Goal: Task Accomplishment & Management: Complete application form

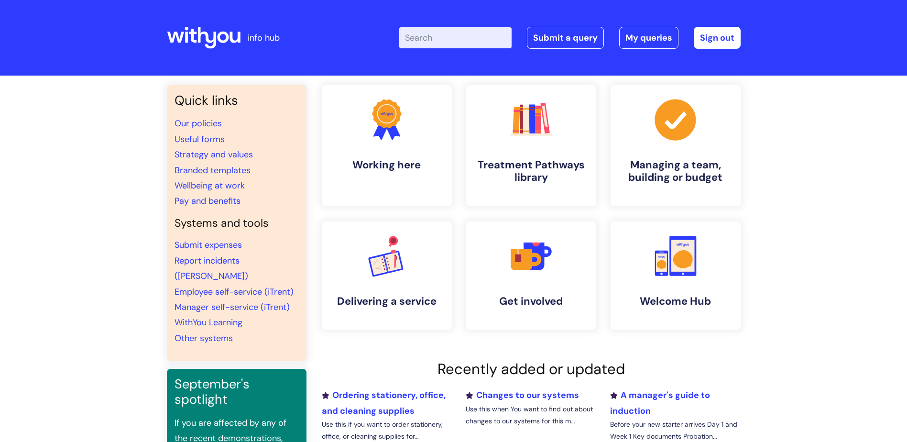
click at [423, 41] on input "Enter your search term here..." at bounding box center [455, 37] width 112 height 21
click at [206, 140] on link "Useful forms" at bounding box center [200, 138] width 50 height 11
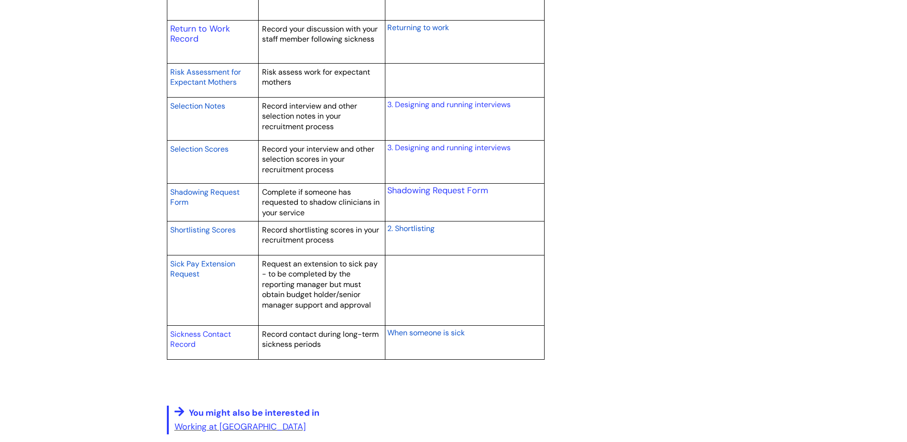
scroll to position [1387, 0]
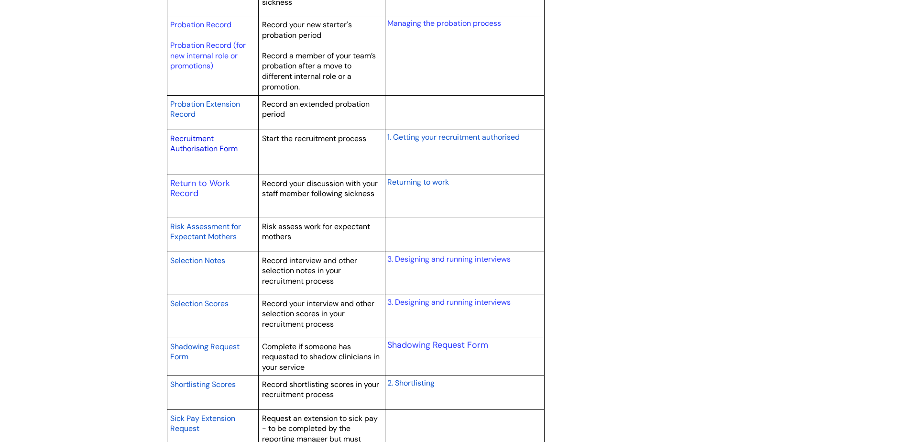
click at [184, 137] on link "Recruitment Authorisation Form" at bounding box center [203, 143] width 67 height 21
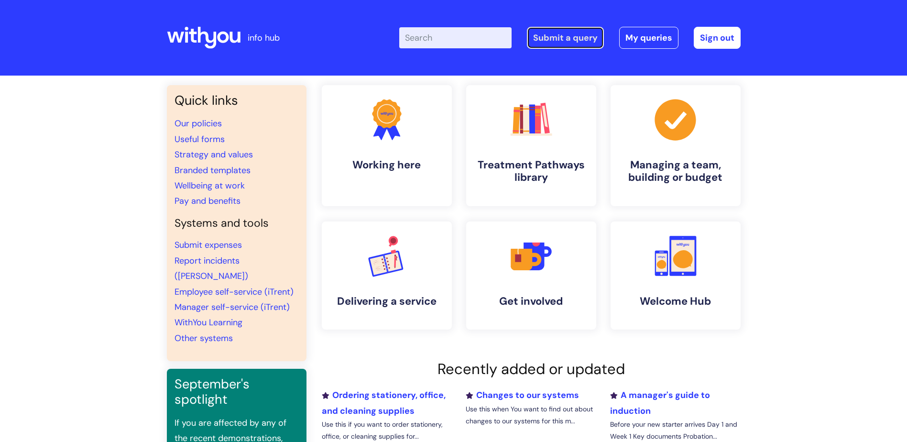
click at [570, 42] on link "Submit a query" at bounding box center [565, 38] width 77 height 22
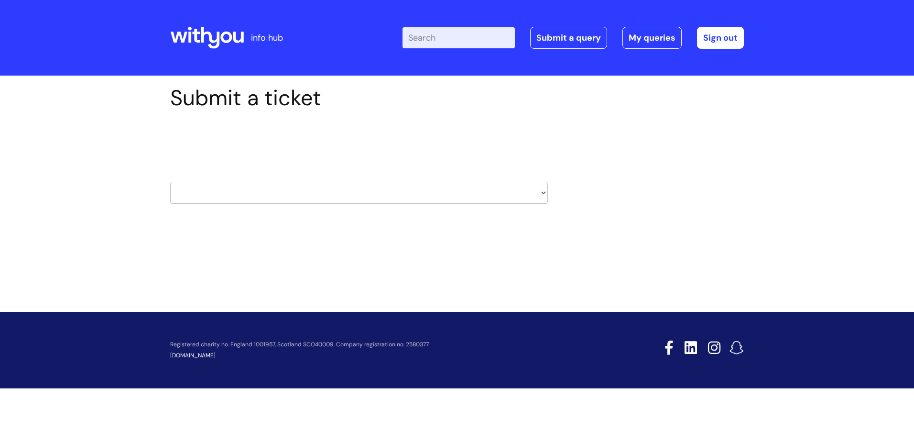
click at [282, 194] on select "HR / People IT and Support Clinical Drug Alerts Finance Accounts Data Support T…" at bounding box center [359, 193] width 378 height 22
select select "hr_/_people"
click at [170, 182] on select "HR / People IT and Support Clinical Drug Alerts Finance Accounts Data Support T…" at bounding box center [359, 193] width 378 height 22
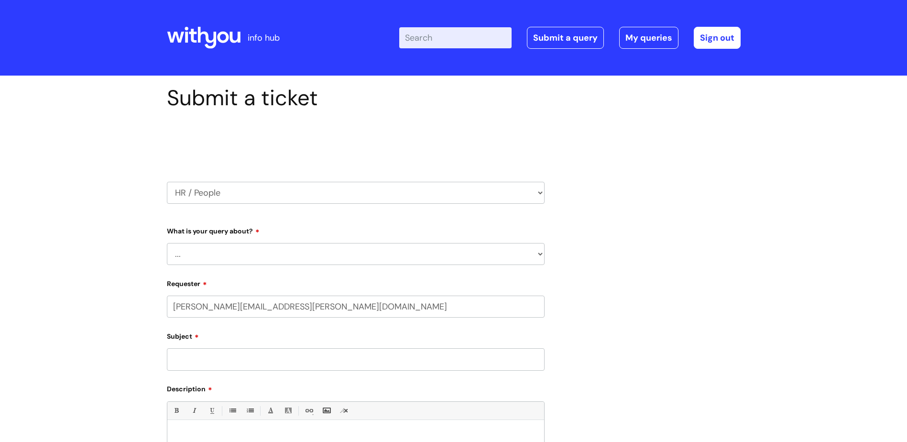
select select "80004286539"
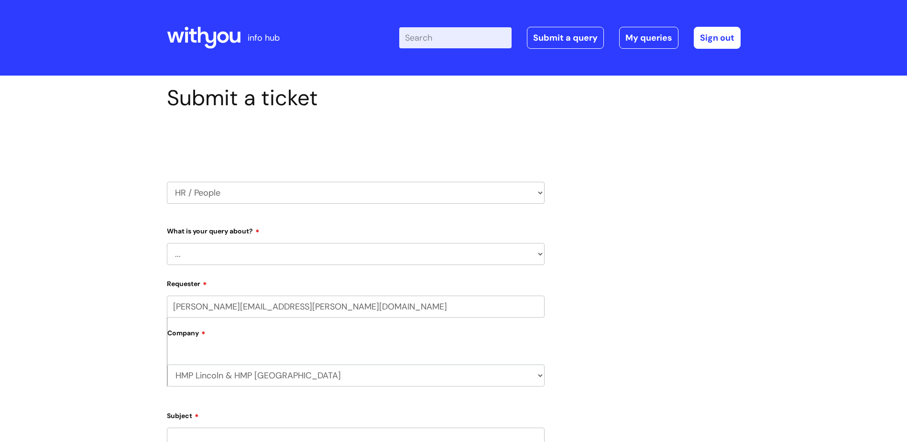
click at [238, 255] on select "... Absence Query Holiday Query Employee change request General HR Query iTrent…" at bounding box center [356, 254] width 378 height 22
select select "New starter"
click at [167, 243] on select "... Absence Query Holiday Query Employee change request General HR Query iTrent…" at bounding box center [356, 254] width 378 height 22
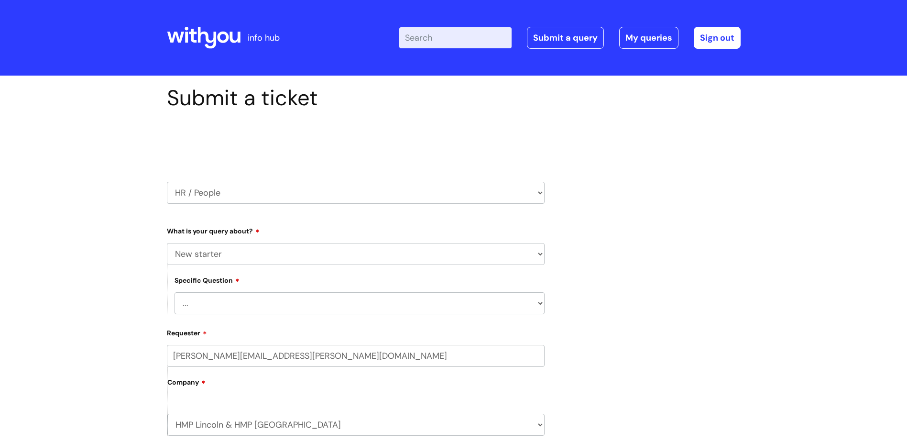
click at [291, 308] on select "... When will my new starter be processed on iTrent When will my new starter re…" at bounding box center [360, 303] width 370 height 22
click at [259, 257] on select "... Absence Query Holiday Query Employee change request General HR Query iTrent…" at bounding box center [356, 254] width 378 height 22
select select
click at [167, 243] on select "... Absence Query Holiday Query Employee change request General HR Query iTrent…" at bounding box center [356, 254] width 378 height 22
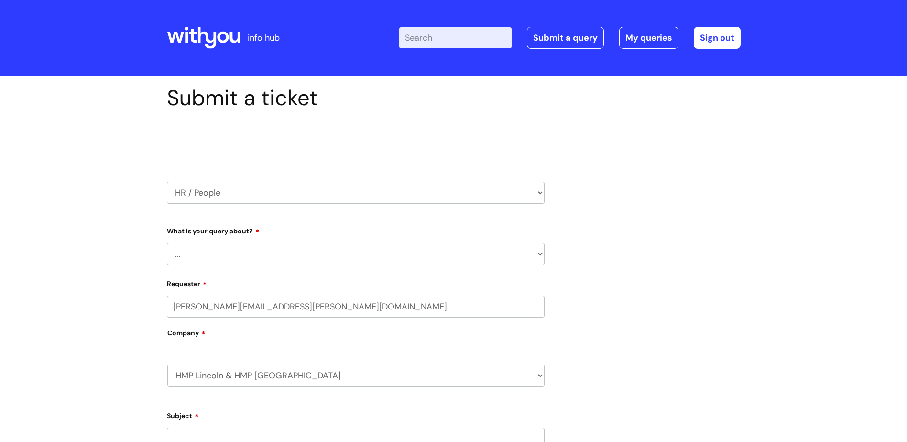
click at [252, 342] on label "Company" at bounding box center [355, 337] width 377 height 22
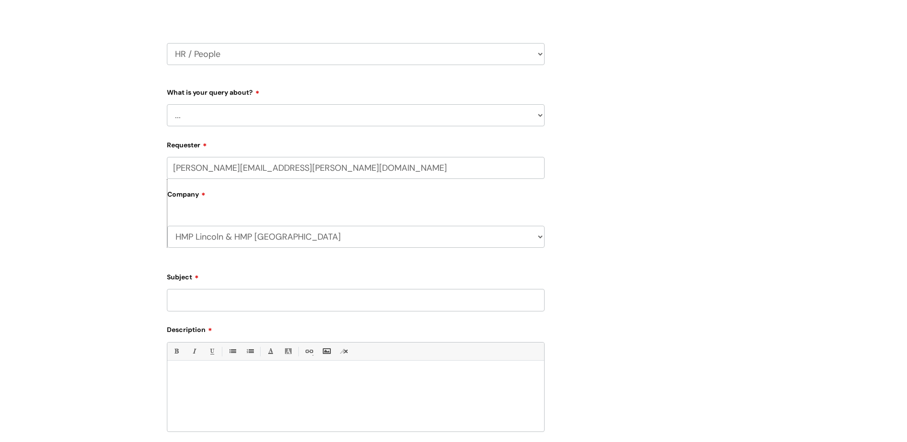
scroll to position [143, 0]
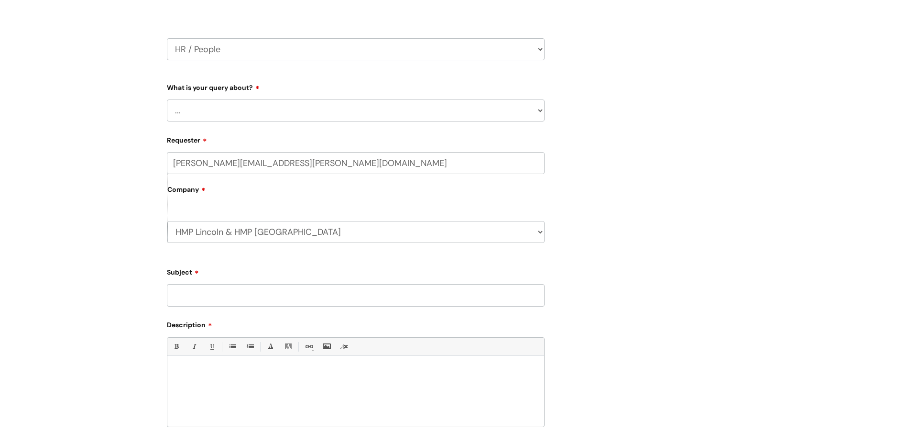
click at [201, 288] on input "Subject" at bounding box center [356, 295] width 378 height 22
type input "RE: Job description"
click at [225, 371] on p at bounding box center [356, 372] width 363 height 9
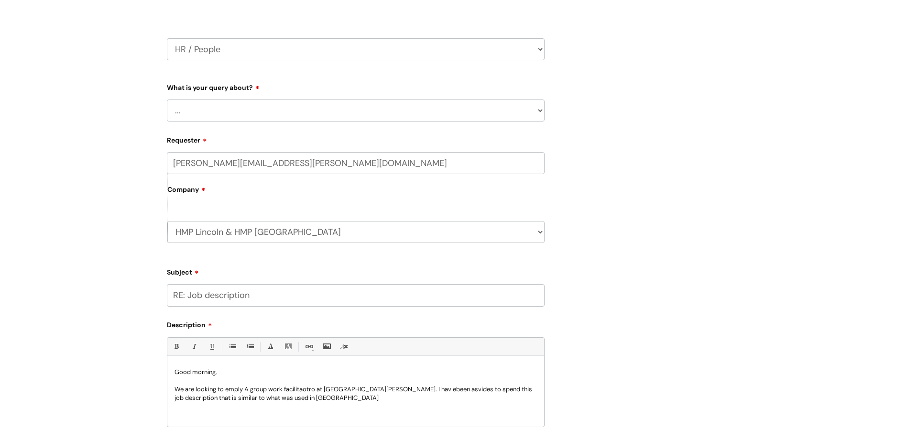
click at [448, 386] on p "We are looking to emply A group work facilitaotro at [GEOGRAPHIC_DATA][PERSON_N…" at bounding box center [356, 393] width 363 height 17
click at [345, 399] on p "We are looking to emply A group work facilitaotro at [GEOGRAPHIC_DATA][PERSON_N…" at bounding box center [356, 393] width 363 height 17
click at [414, 394] on p "We are looking to employ A group work facilitator at [GEOGRAPHIC_DATA][PERSON_N…" at bounding box center [356, 393] width 363 height 17
drag, startPoint x: 414, startPoint y: 392, endPoint x: 355, endPoint y: 409, distance: 61.4
click at [355, 409] on div "Good morning, We are looking to employ A group work facilitator at [GEOGRAPHIC_…" at bounding box center [355, 394] width 377 height 66
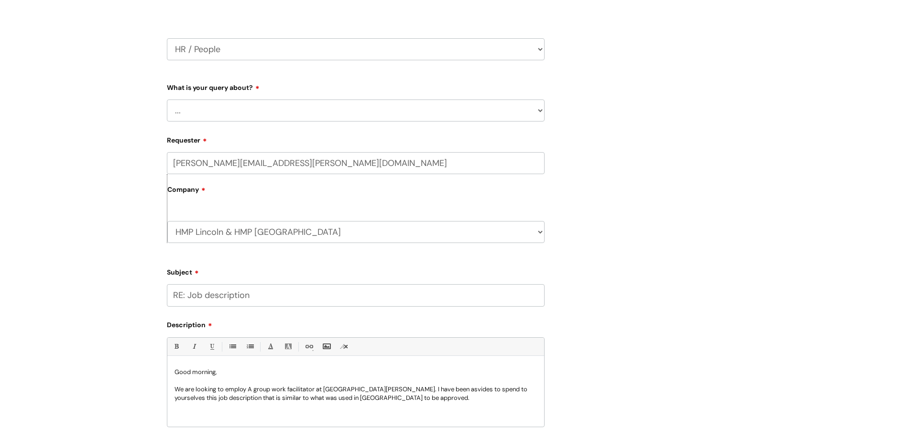
click at [418, 390] on p "We are looking to employ A group work facilitator at [GEOGRAPHIC_DATA][PERSON_N…" at bounding box center [356, 393] width 363 height 17
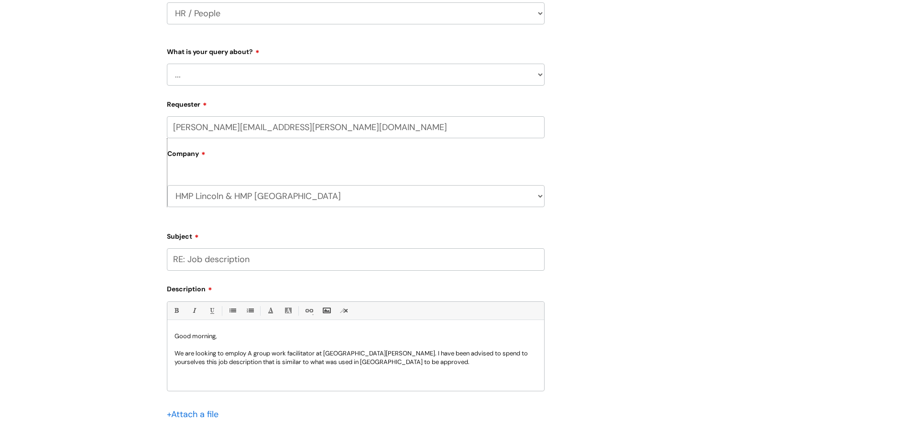
scroll to position [239, 0]
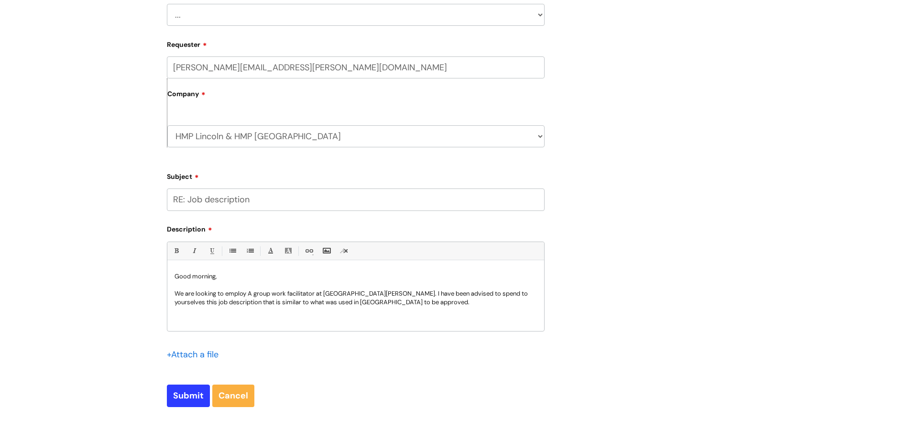
click at [434, 292] on p "We are looking to employ A group work facilitator at [GEOGRAPHIC_DATA][PERSON_N…" at bounding box center [356, 297] width 363 height 17
click at [404, 300] on p "We are looking to employ A group work facilitator at [GEOGRAPHIC_DATA][PERSON_N…" at bounding box center [356, 297] width 363 height 17
click at [252, 291] on p "We are looking to employ A group work facilitator at [GEOGRAPHIC_DATA][PERSON_N…" at bounding box center [356, 302] width 363 height 26
click at [483, 294] on p "We are looking to employ a group work facilitator at [GEOGRAPHIC_DATA][PERSON_N…" at bounding box center [356, 302] width 363 height 26
click at [359, 305] on p "We are looking to employ a group work facilitator at [GEOGRAPHIC_DATA][PERSON_N…" at bounding box center [356, 297] width 363 height 17
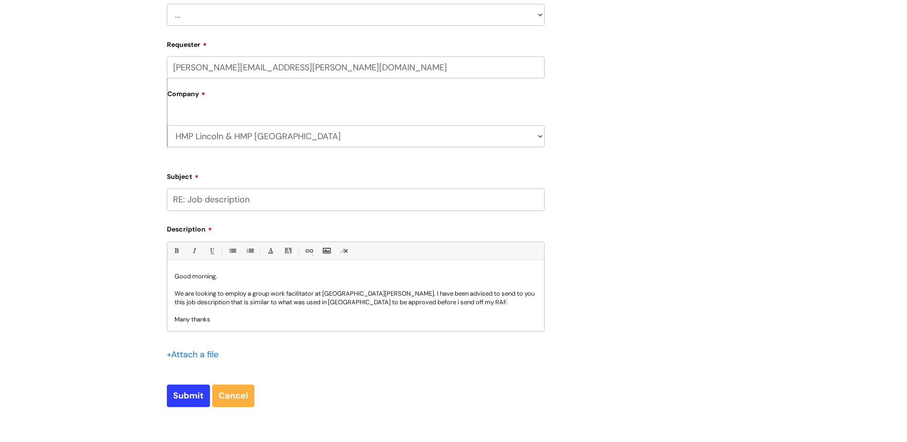
click at [358, 302] on p "We are looking to employ a group work facilitator at [GEOGRAPHIC_DATA][PERSON_N…" at bounding box center [356, 297] width 363 height 17
click at [396, 301] on p "We are looking to employ a group work facilitator at [GEOGRAPHIC_DATA][PERSON_N…" at bounding box center [356, 297] width 363 height 17
drag, startPoint x: 193, startPoint y: 392, endPoint x: 445, endPoint y: 373, distance: 252.8
click at [443, 373] on form "Type Of Request ... Accounts (Finance) Alerts! (For clinical team) Data Protect…" at bounding box center [356, 195] width 378 height 423
click at [445, 373] on div "+ Attach a file" at bounding box center [356, 360] width 378 height 27
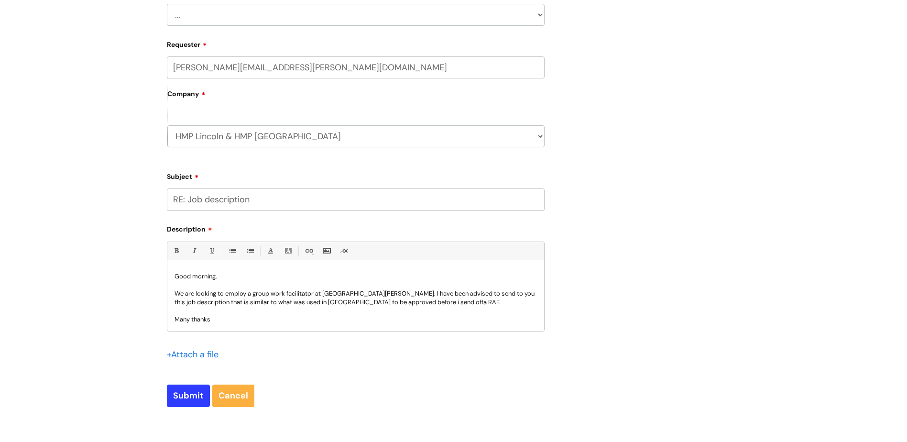
click at [195, 349] on input "file" at bounding box center [191, 354] width 48 height 12
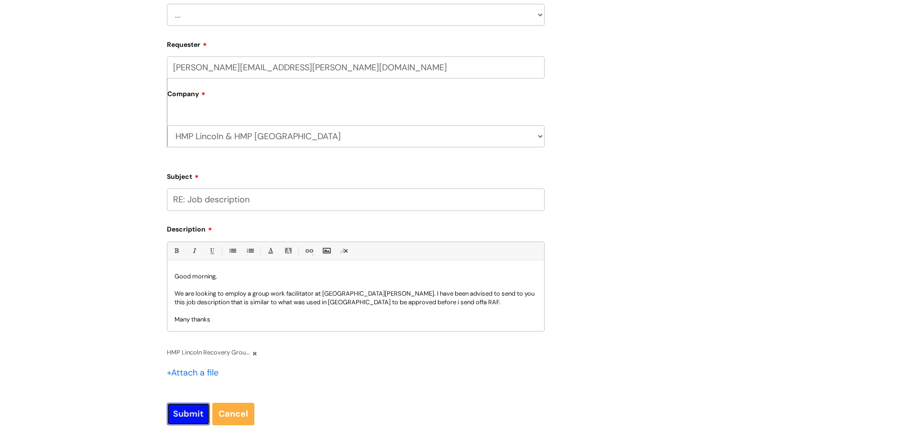
click at [197, 413] on input "Submit" at bounding box center [188, 414] width 43 height 22
